Goal: Navigation & Orientation: Find specific page/section

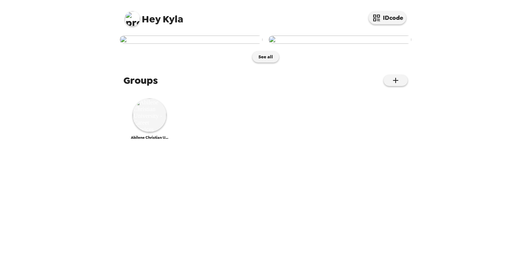
scroll to position [80, 0]
click at [147, 132] on img at bounding box center [150, 115] width 34 height 34
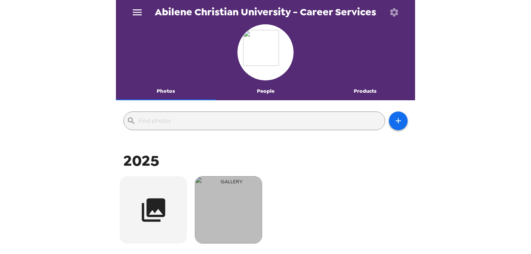
click at [230, 200] on img "button" at bounding box center [228, 209] width 67 height 67
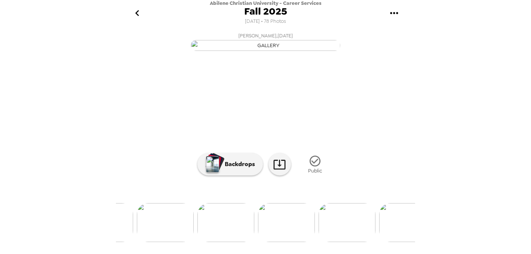
scroll to position [0, 2166]
click at [209, 234] on img at bounding box center [220, 222] width 57 height 39
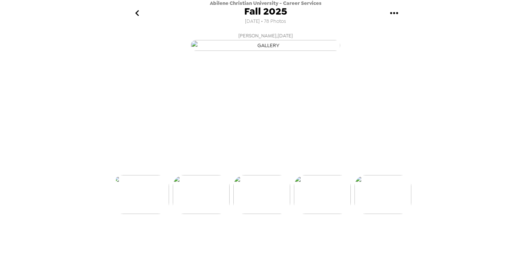
scroll to position [0, 2119]
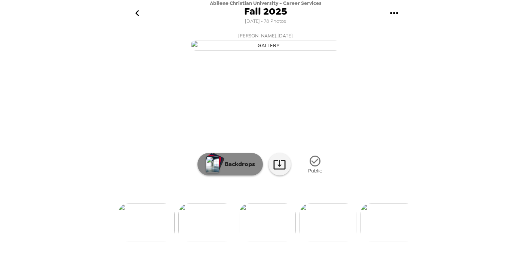
click at [228, 169] on p "Backdrops" at bounding box center [238, 164] width 34 height 9
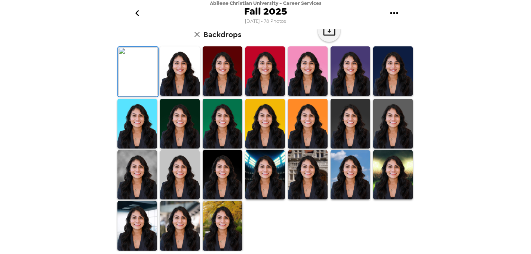
scroll to position [42, 0]
click at [398, 96] on img at bounding box center [393, 71] width 40 height 50
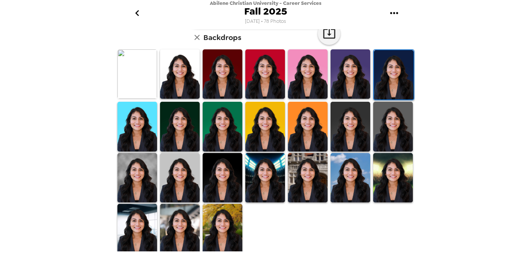
scroll to position [200, 0]
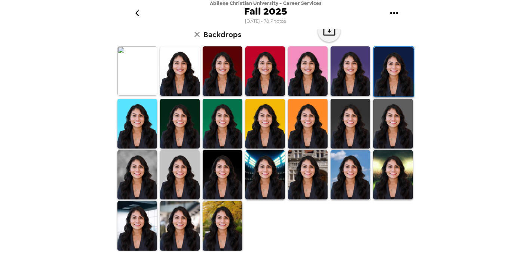
click at [138, 230] on img at bounding box center [137, 226] width 40 height 50
